Goal: Transaction & Acquisition: Download file/media

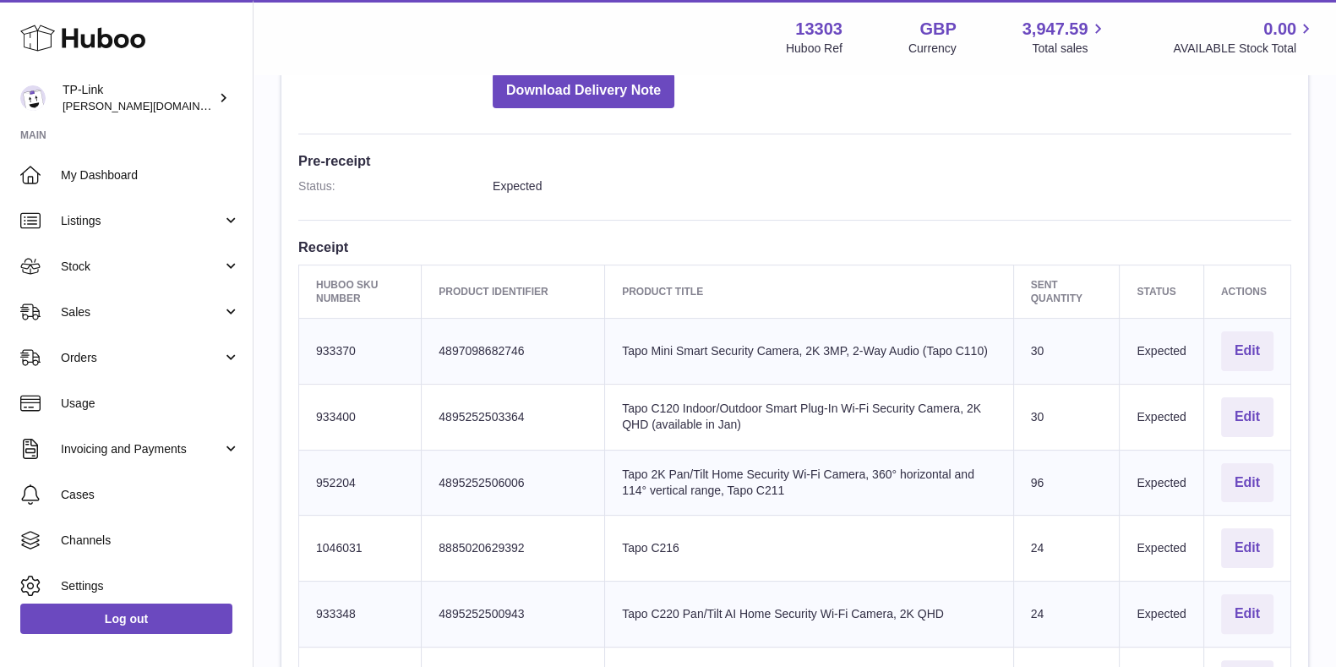
scroll to position [317, 0]
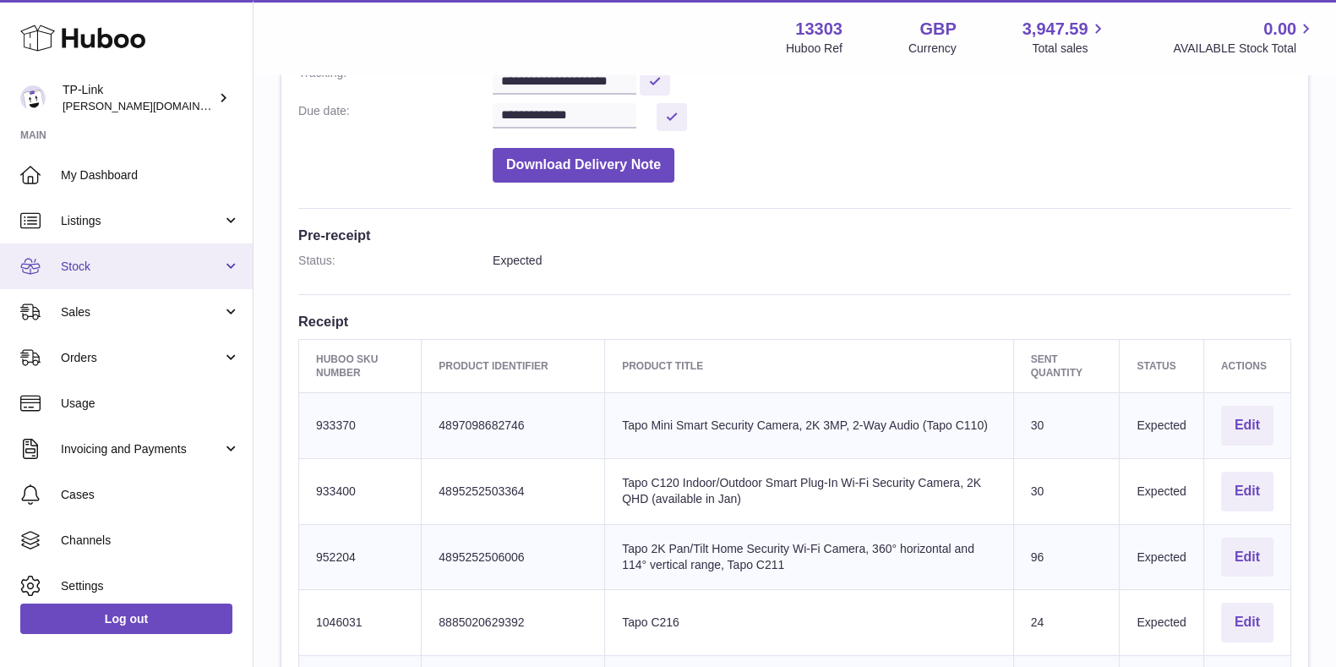
click at [142, 276] on link "Stock" at bounding box center [126, 266] width 253 height 46
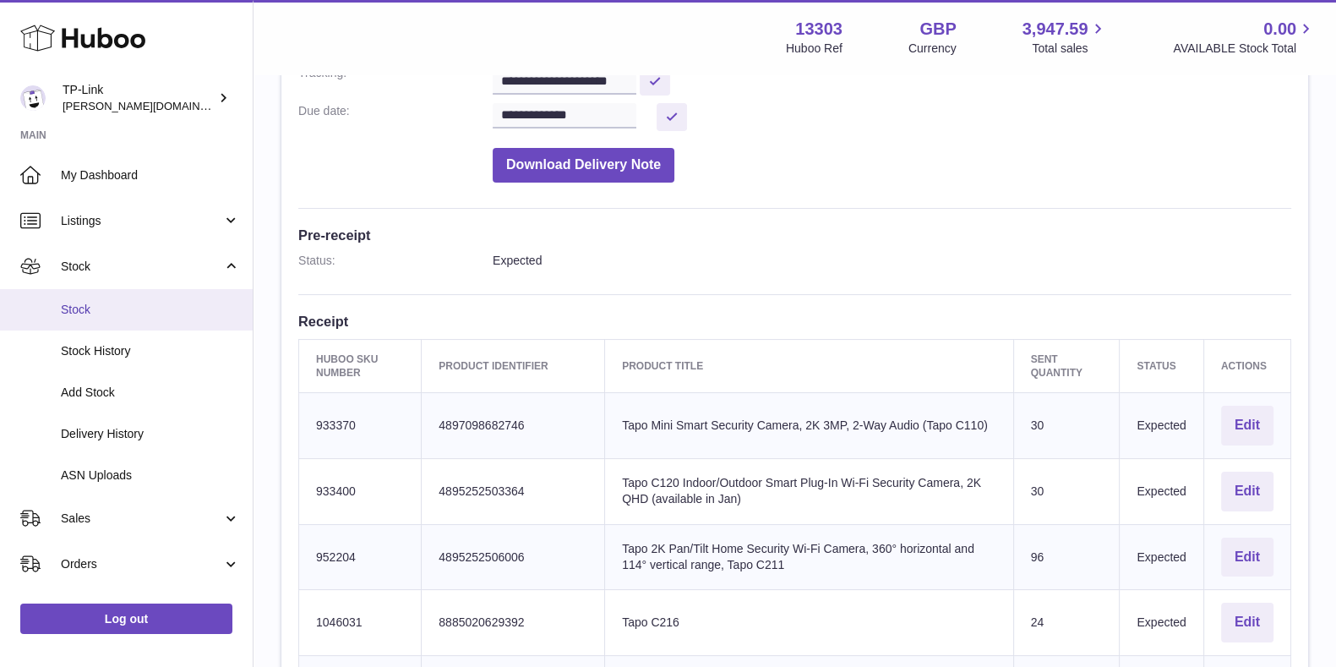
click at [122, 313] on span "Stock" at bounding box center [150, 310] width 179 height 16
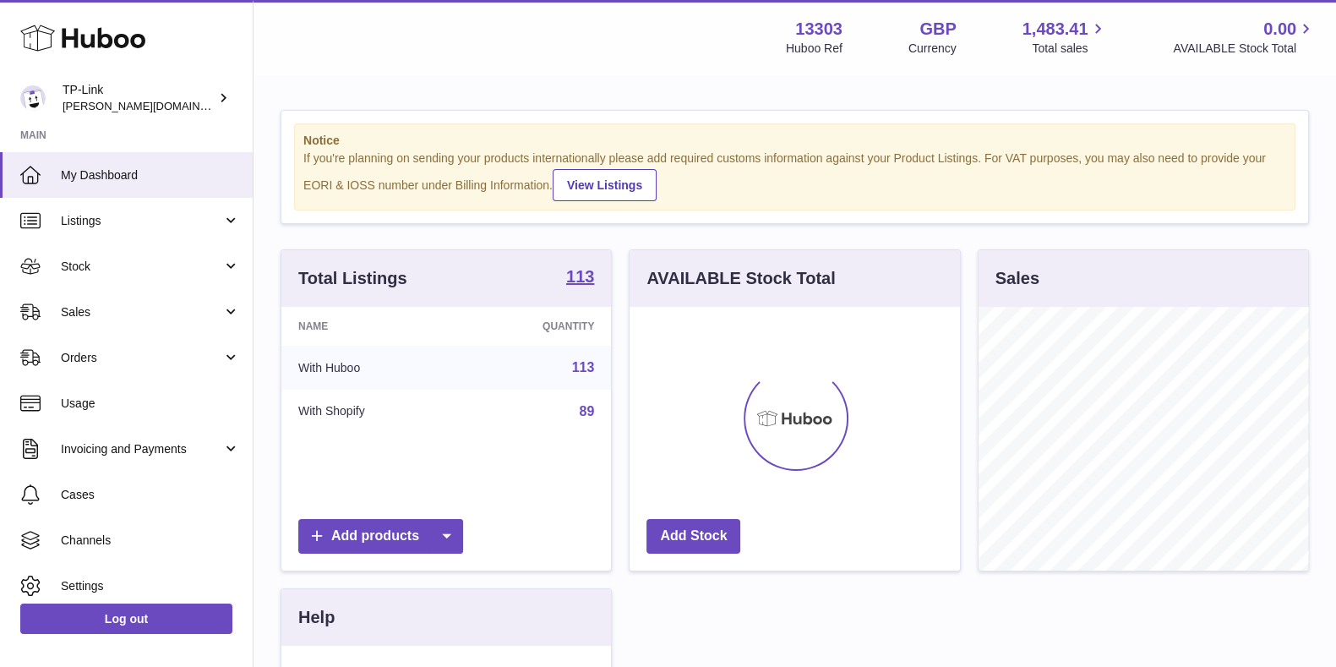
scroll to position [264, 329]
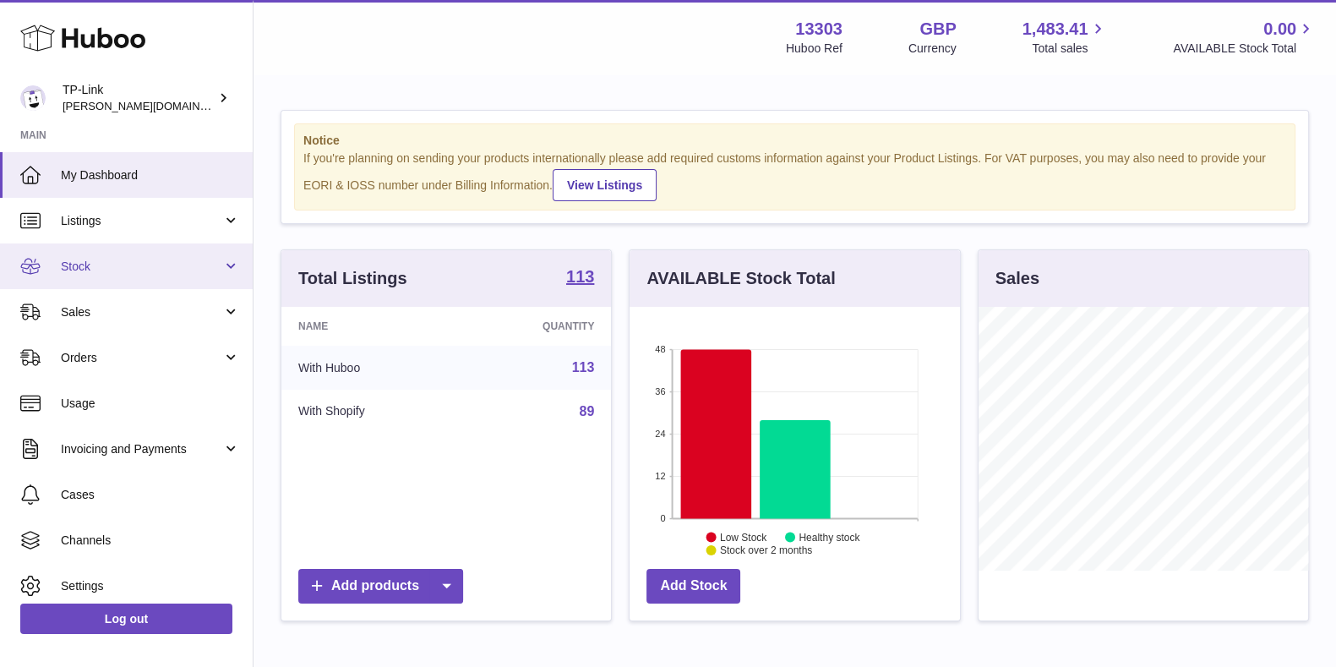
click at [144, 266] on span "Stock" at bounding box center [141, 267] width 161 height 16
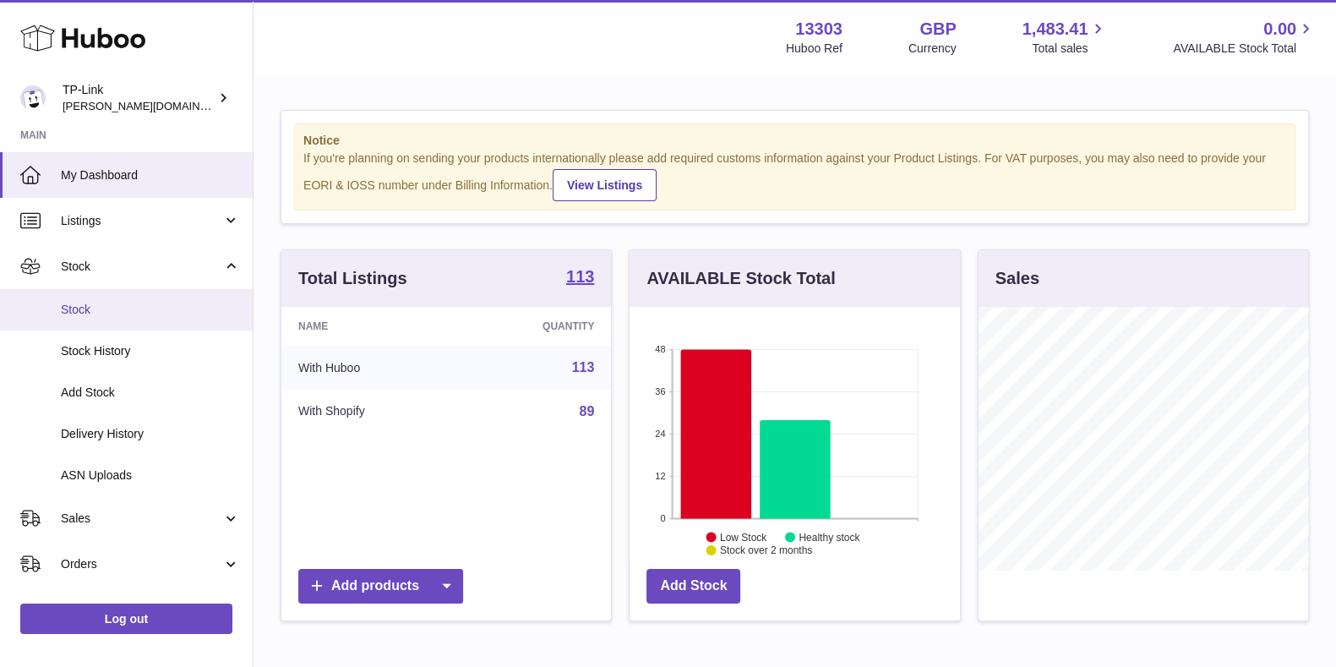
click at [142, 317] on link "Stock" at bounding box center [126, 309] width 253 height 41
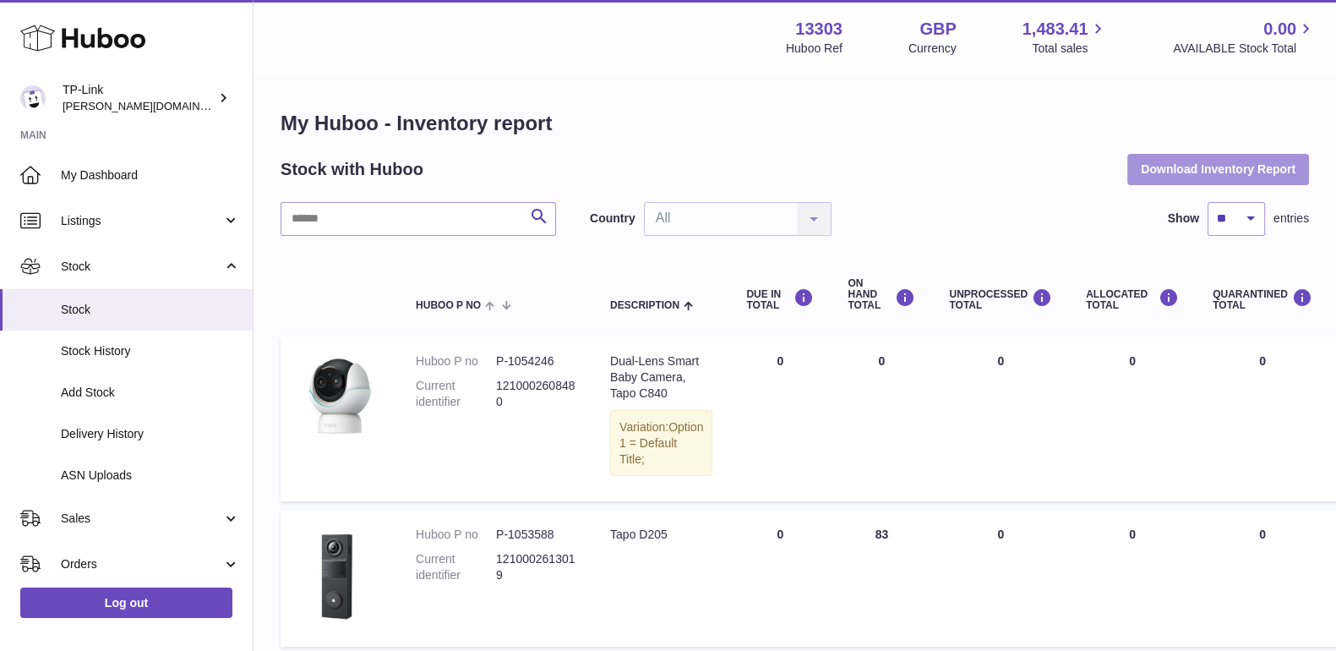
click at [1187, 175] on button "Download Inventory Report" at bounding box center [1218, 169] width 182 height 30
